Goal: Check status

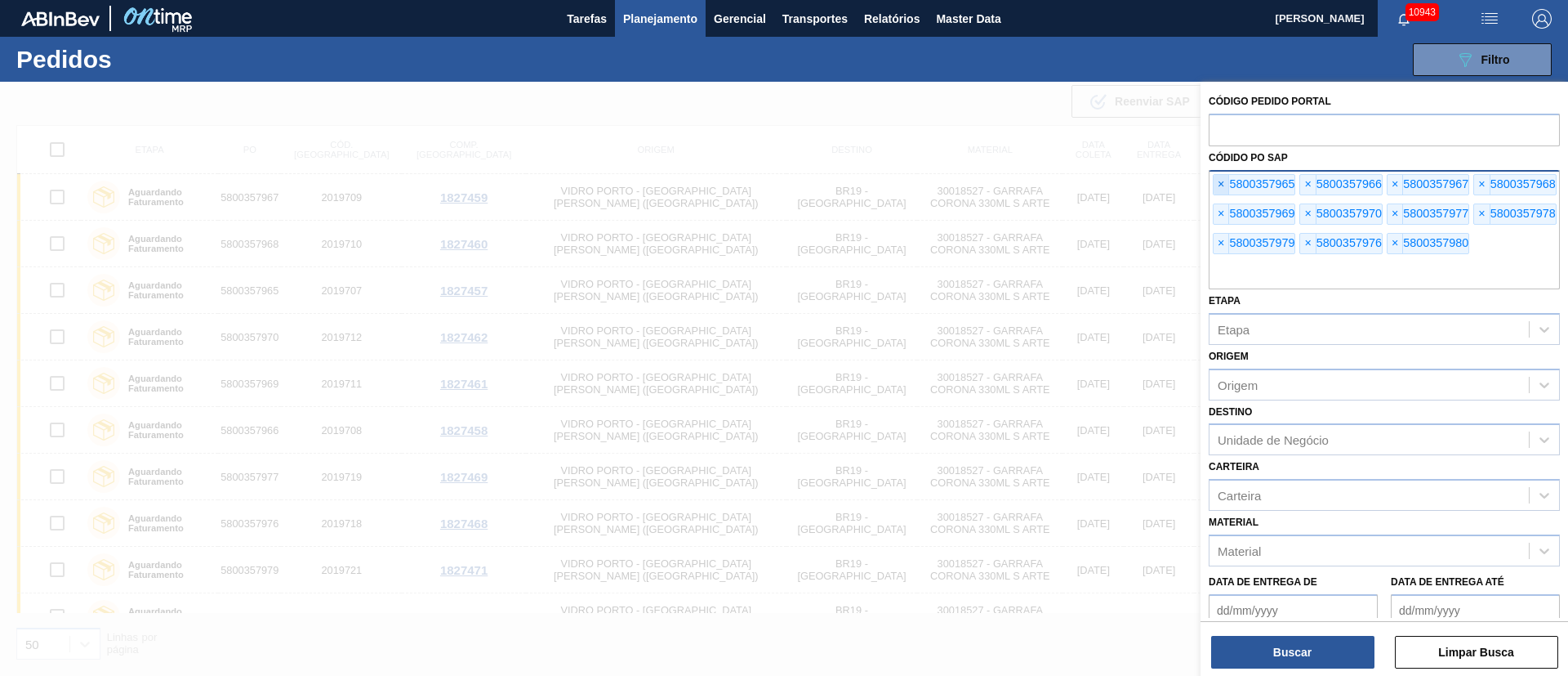
click at [1224, 181] on span "×" at bounding box center [1221, 184] width 16 height 19
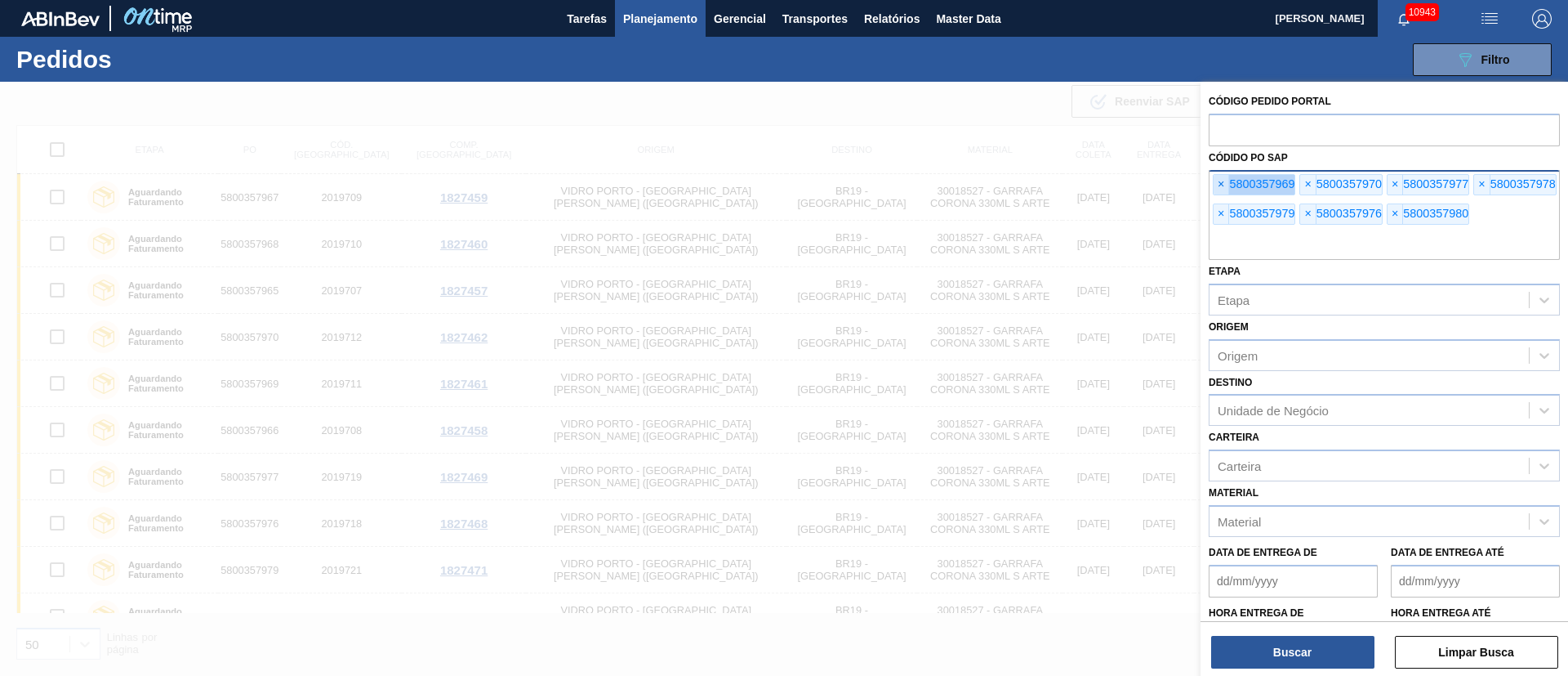
click at [1224, 181] on span "×" at bounding box center [1221, 184] width 16 height 19
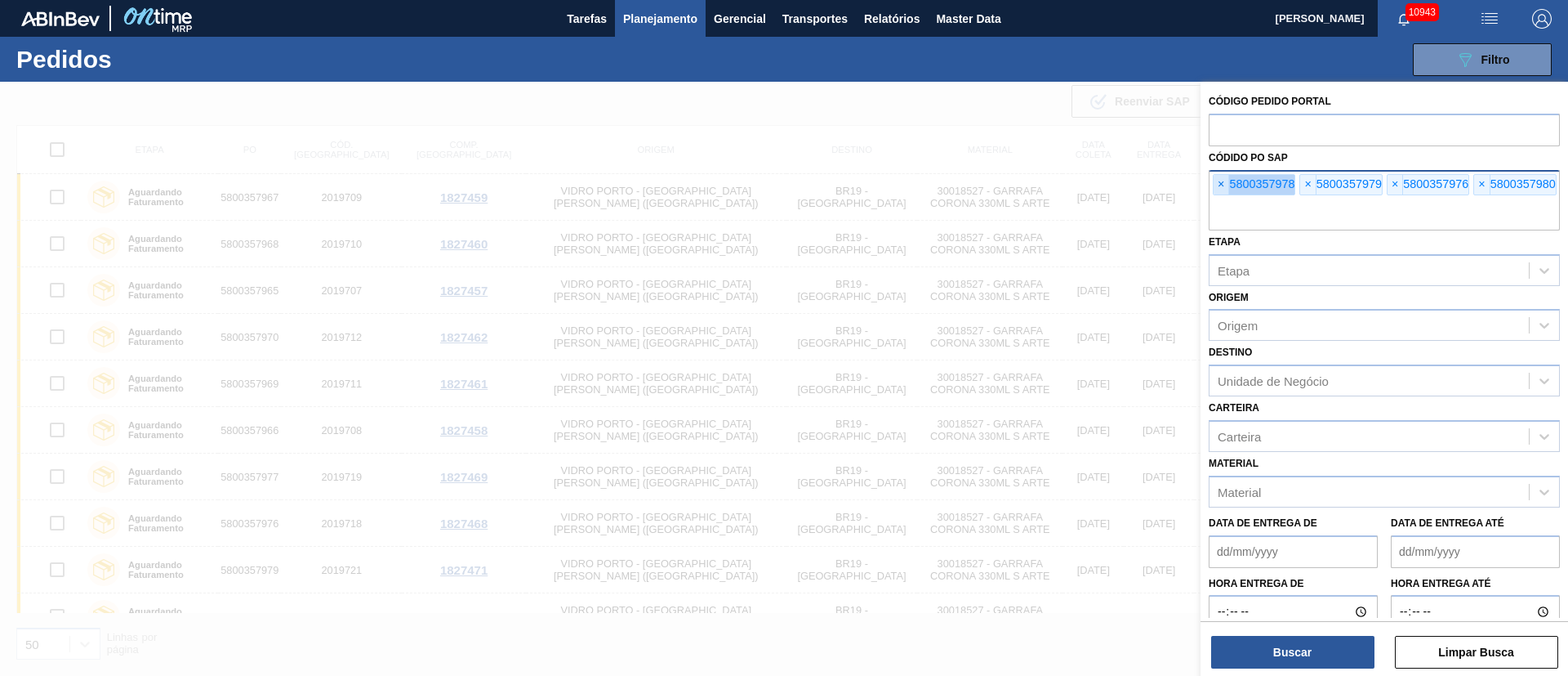
click at [1224, 181] on span "×" at bounding box center [1221, 184] width 16 height 19
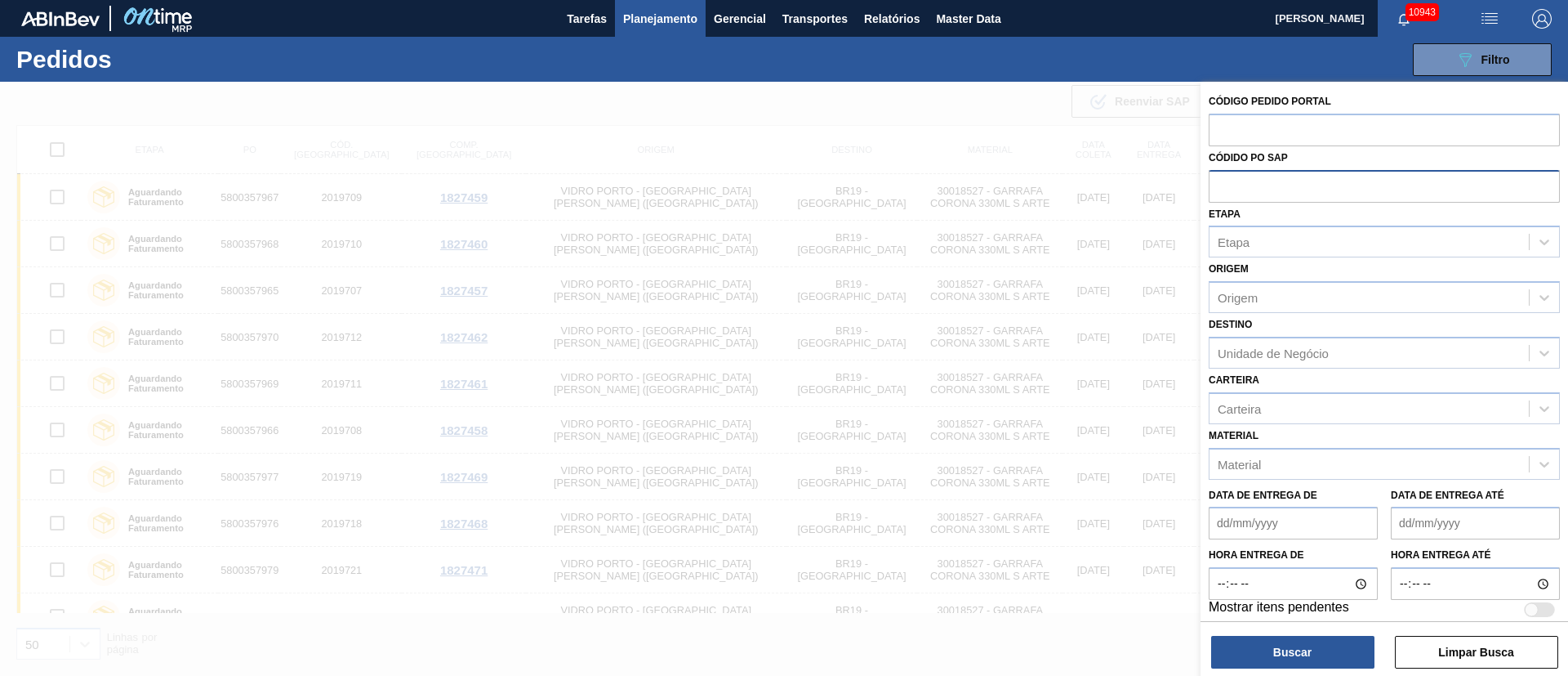
click at [1224, 181] on input "text" at bounding box center [1384, 186] width 351 height 31
click at [1242, 188] on input "text" at bounding box center [1384, 186] width 351 height 31
click at [624, 101] on div at bounding box center [784, 419] width 1568 height 676
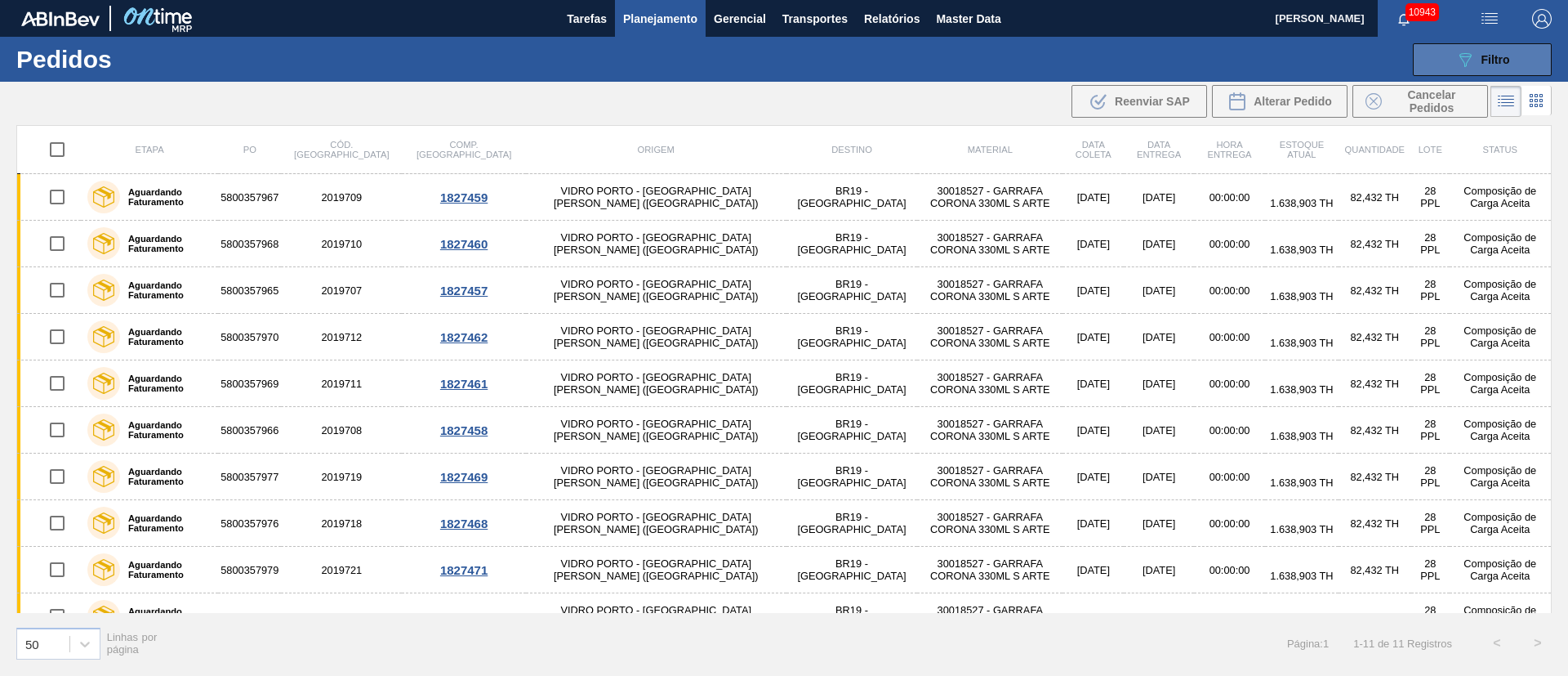
click at [1479, 64] on div "089F7B8B-B2A5-4AFE-B5C0-19BA573D28AC Filtro" at bounding box center [1482, 59] width 55 height 19
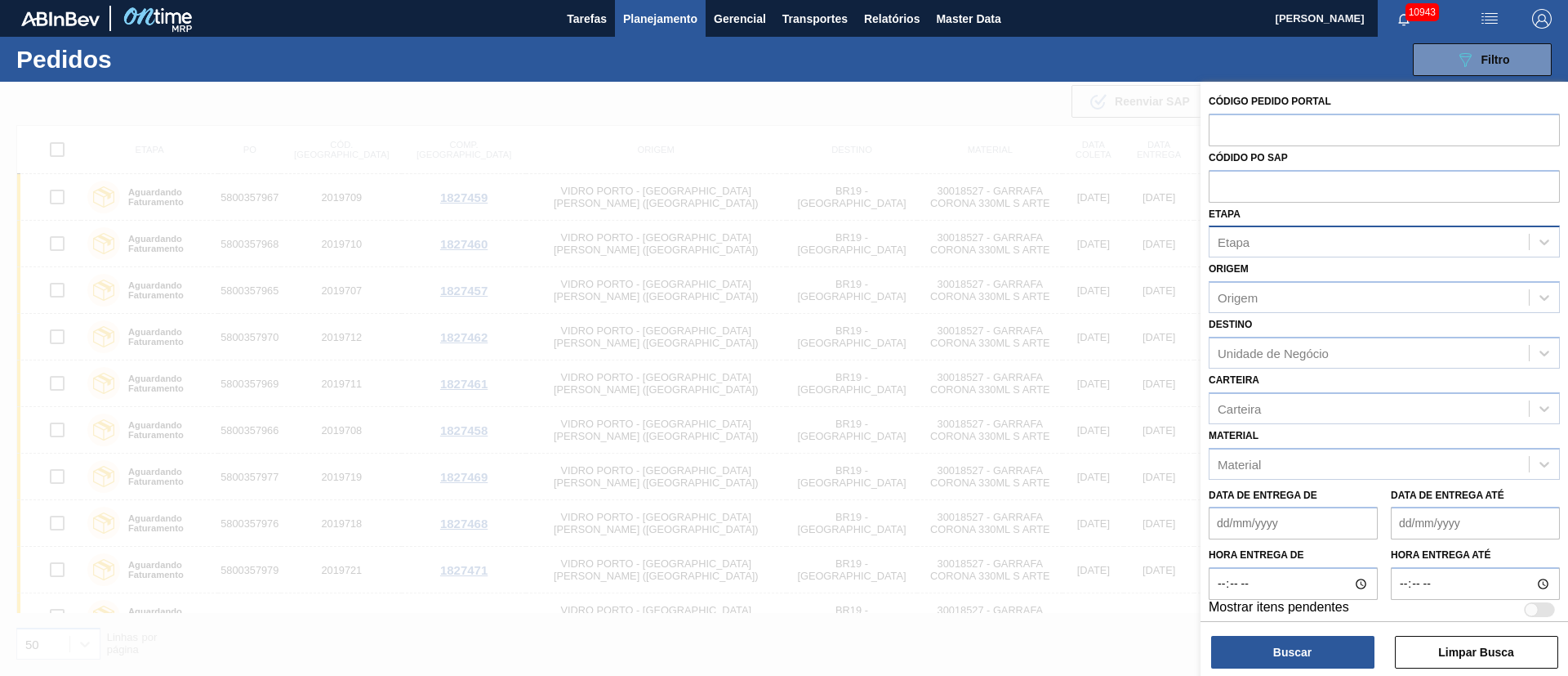
click at [1270, 241] on div "Etapa" at bounding box center [1369, 242] width 319 height 24
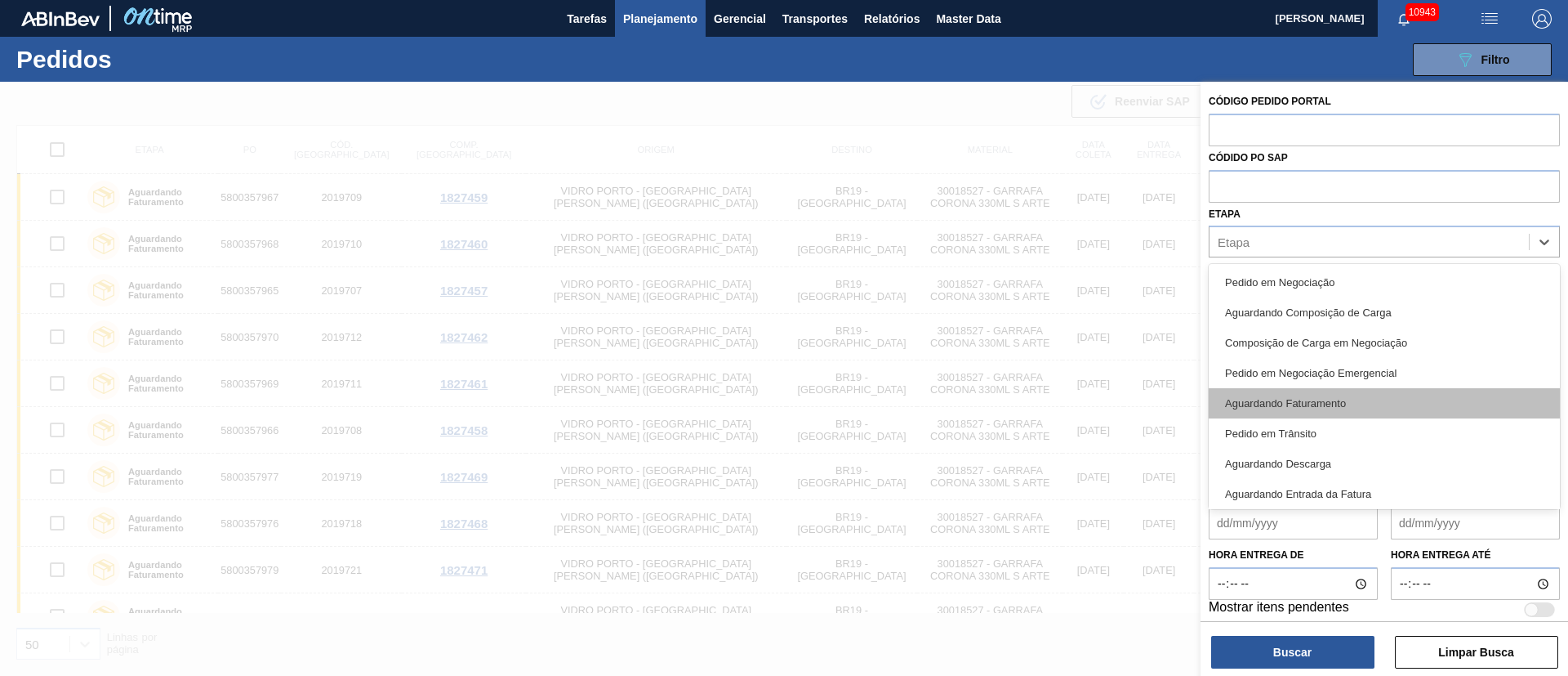
click at [1284, 399] on div "Aguardando Faturamento" at bounding box center [1384, 402] width 351 height 30
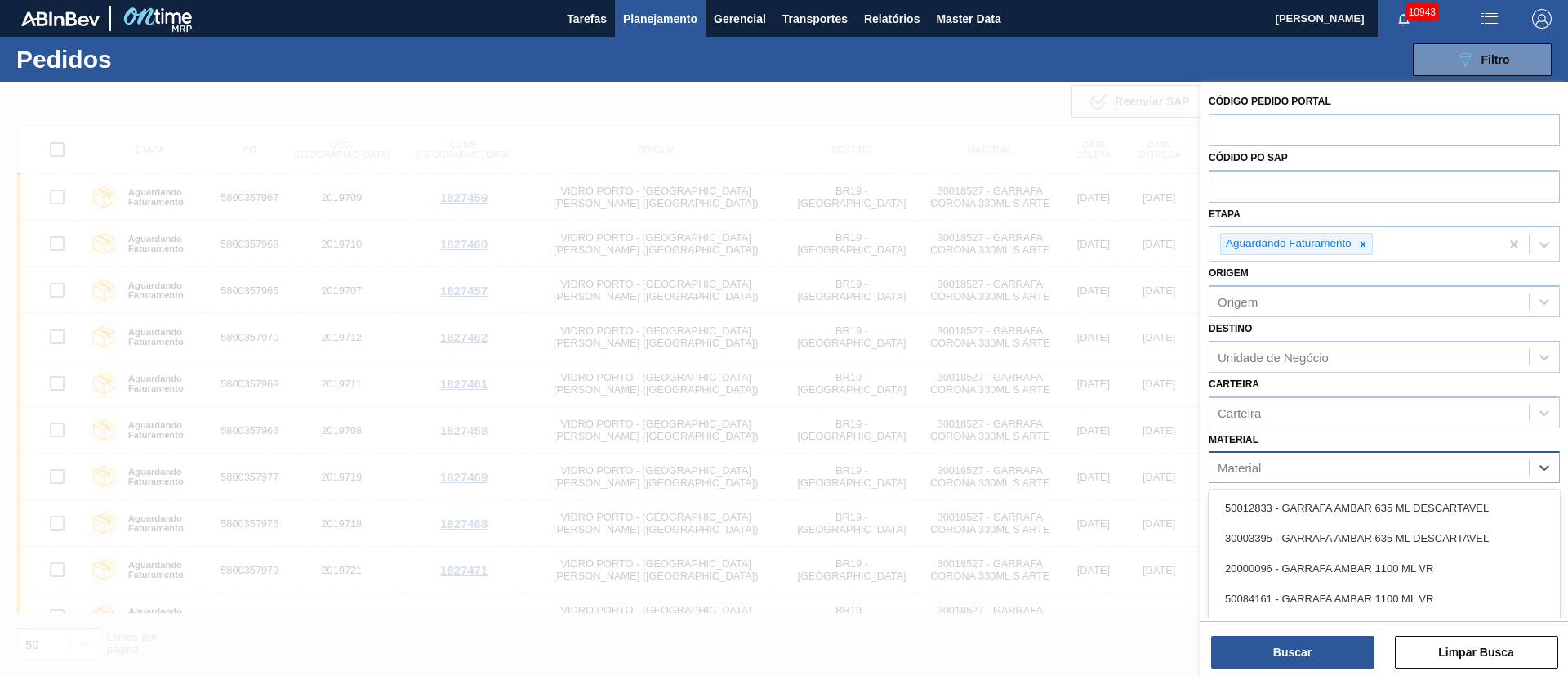
click at [1261, 471] on div "Material" at bounding box center [1239, 467] width 43 height 14
type input "corona"
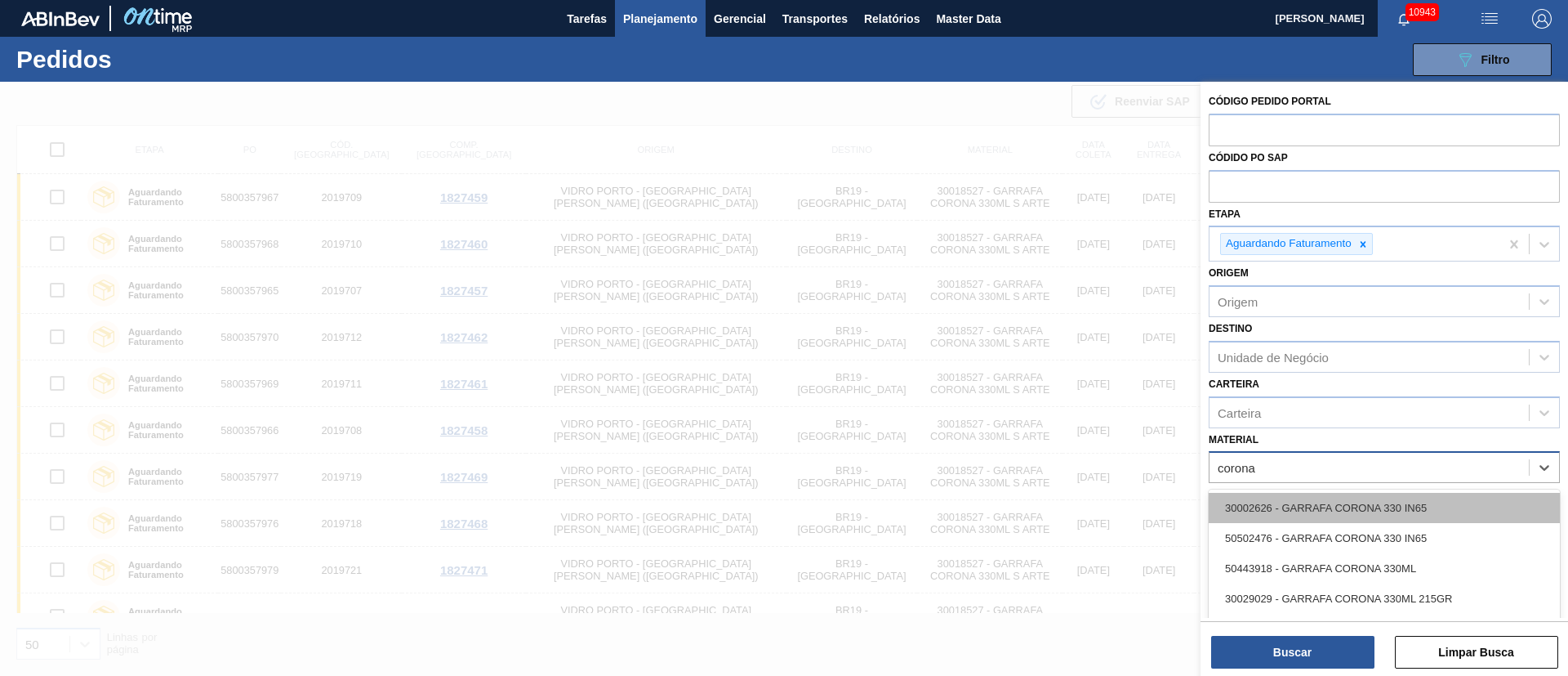
click at [1259, 503] on div "30002626 - GARRAFA CORONA 330 IN65" at bounding box center [1384, 508] width 351 height 30
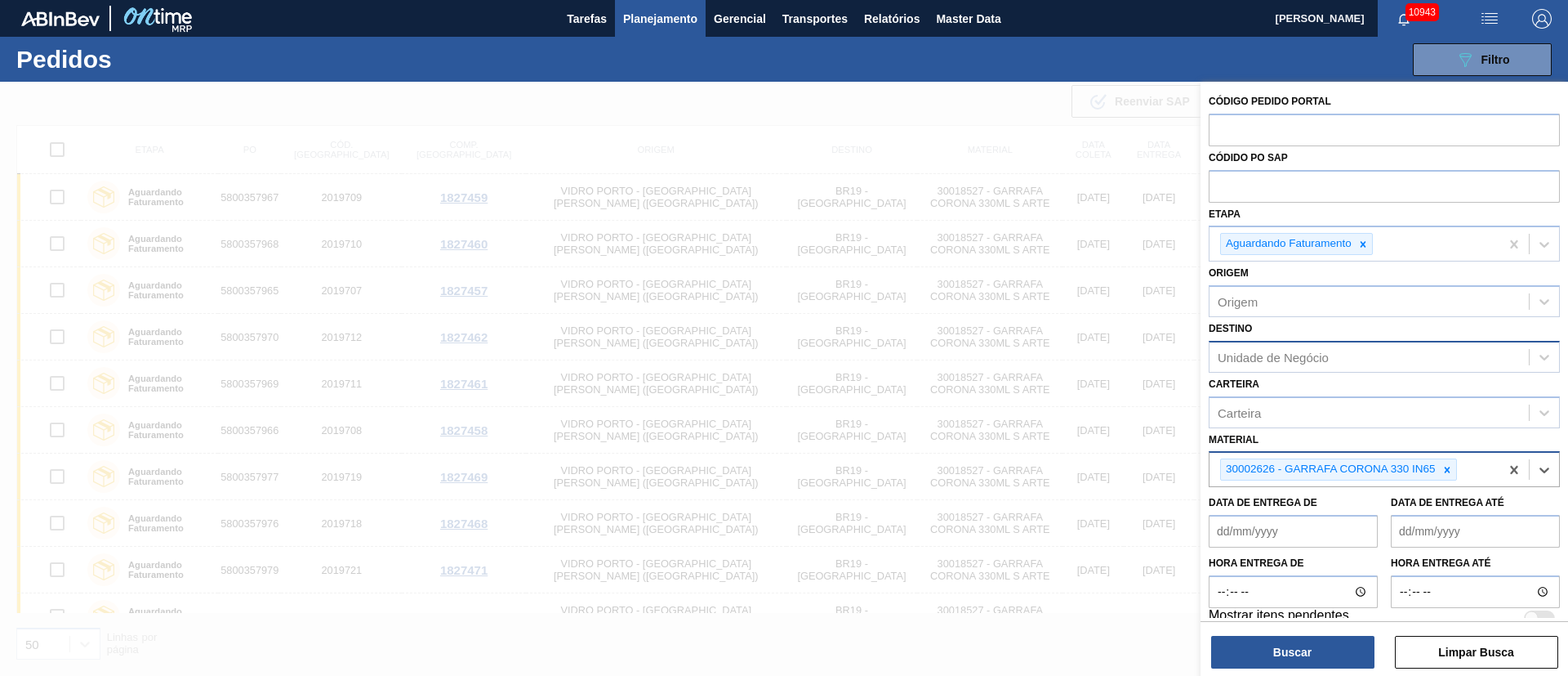
click at [1272, 362] on div "Unidade de Negócio" at bounding box center [1273, 356] width 111 height 14
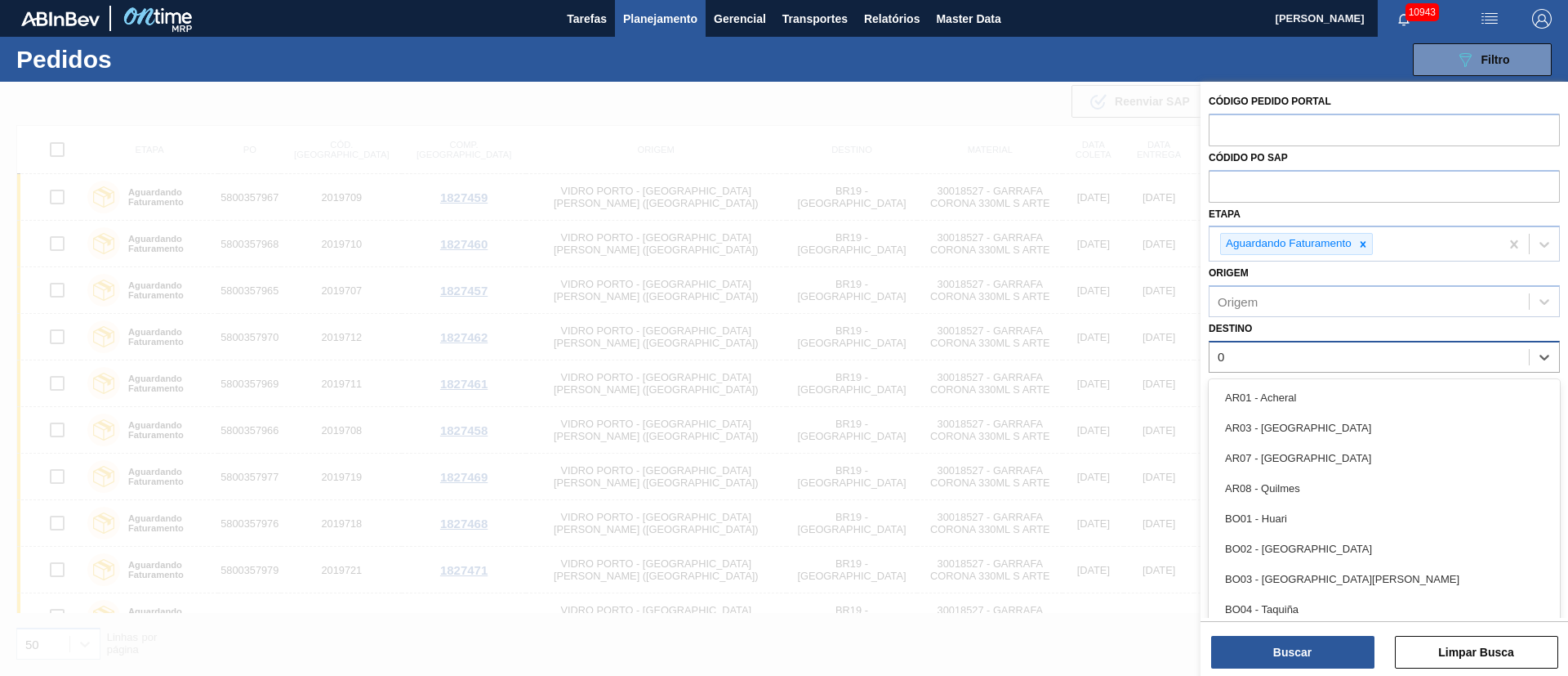
type input "03"
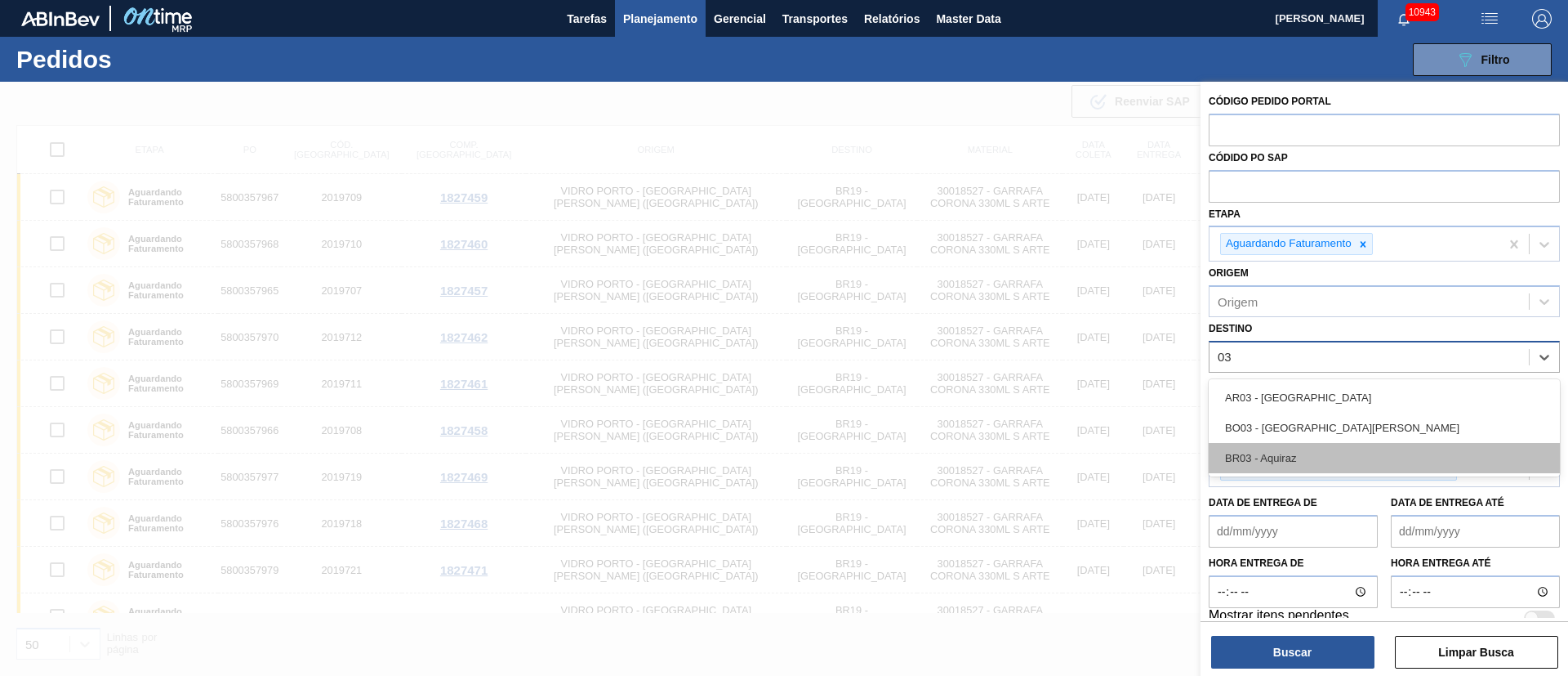
click at [1256, 462] on div "BR03 - Aquiraz" at bounding box center [1384, 457] width 351 height 30
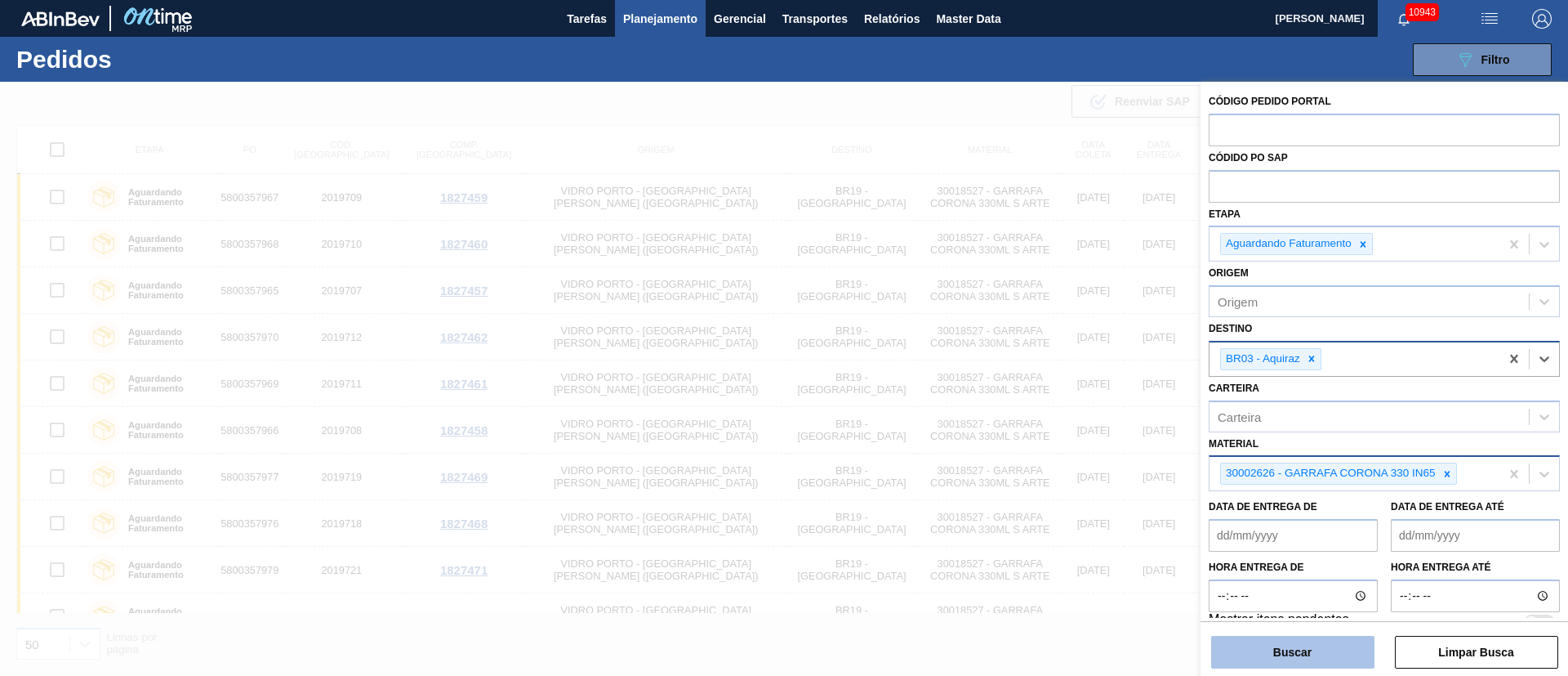
click at [1296, 638] on button "Buscar" at bounding box center [1292, 652] width 164 height 33
